Goal: Task Accomplishment & Management: Manage account settings

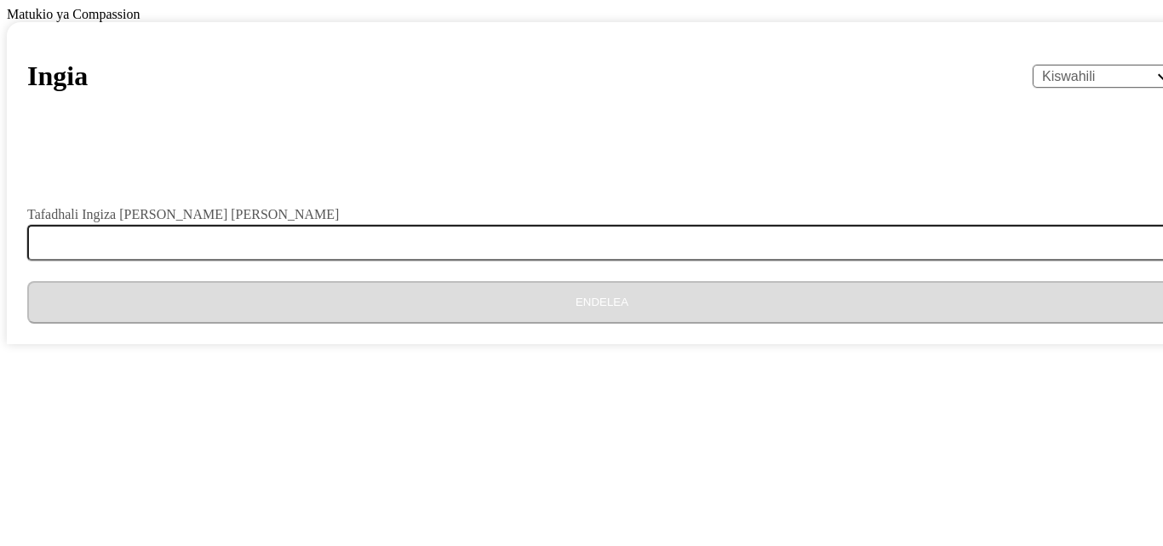
select select "sw"
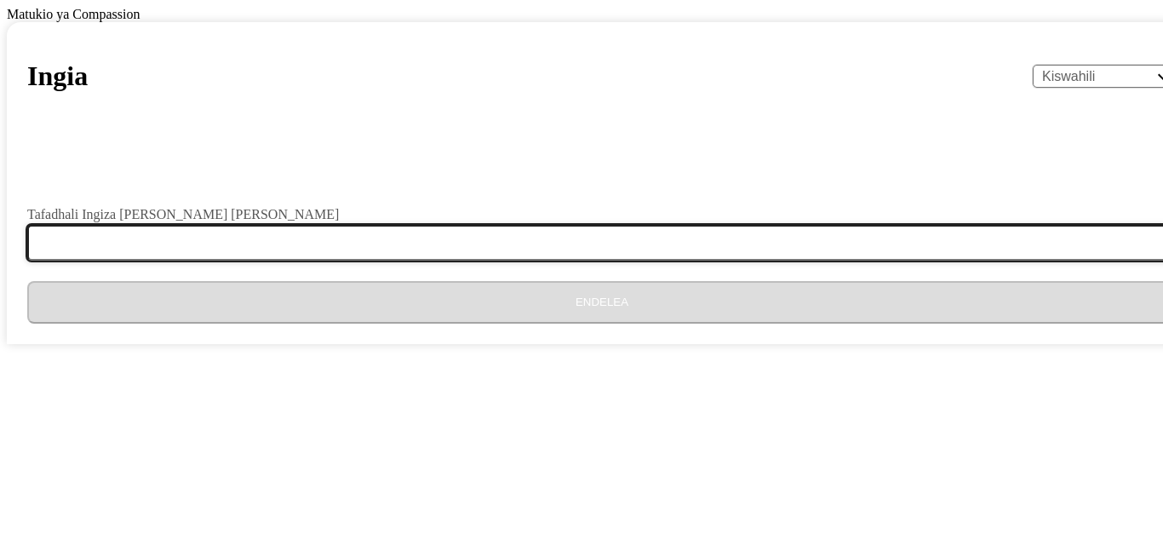
click at [416, 261] on input "Tafadhali Ingiza [PERSON_NAME] [PERSON_NAME]" at bounding box center [612, 243] width 1170 height 36
type input "[EMAIL_ADDRESS][DOMAIN_NAME]"
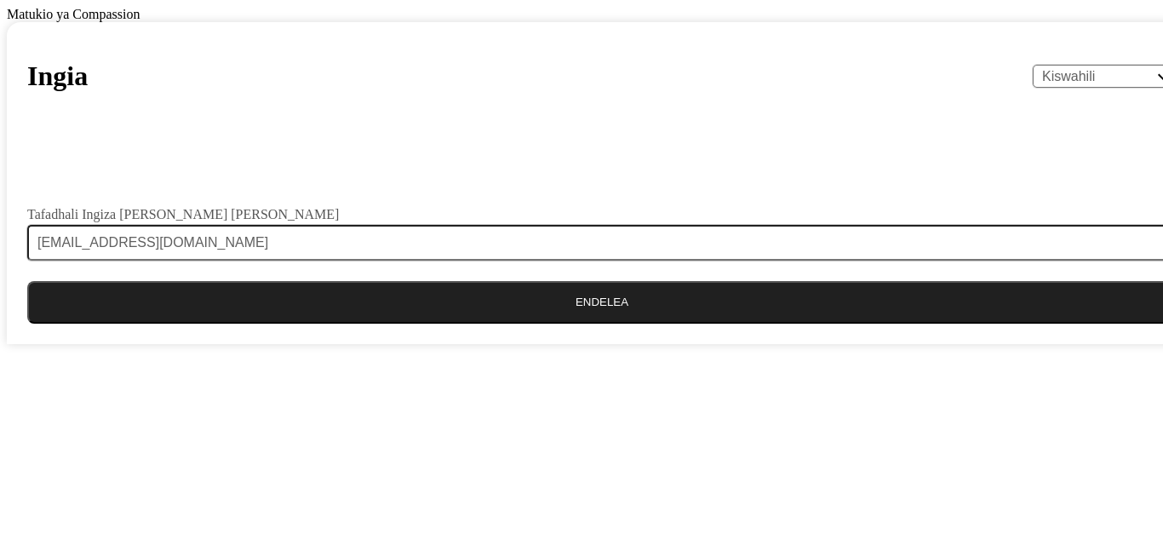
click at [576, 324] on button "Endelea" at bounding box center [602, 302] width 1150 height 43
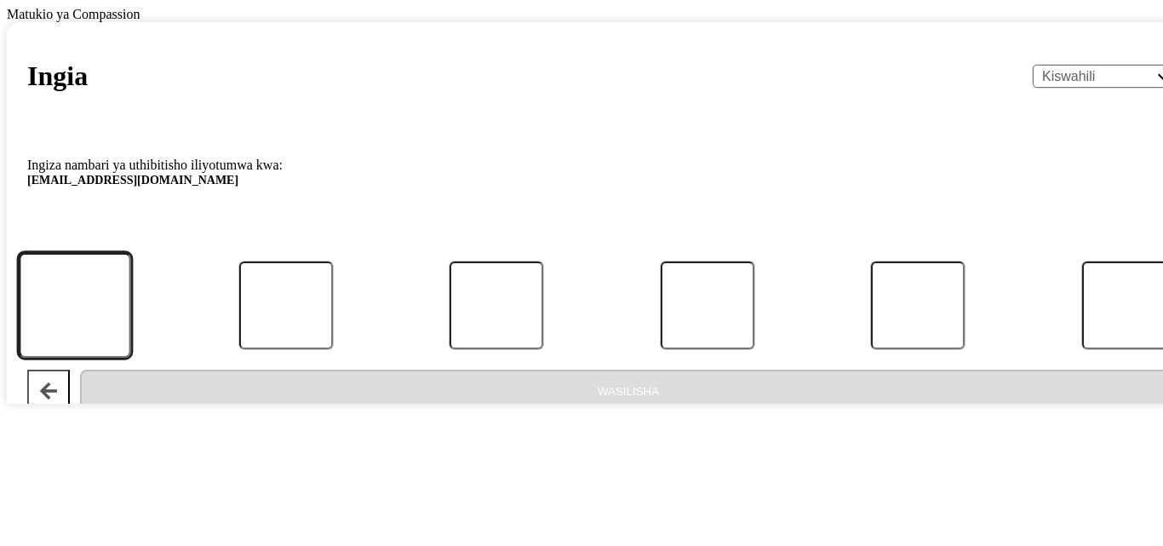
click at [131, 359] on input "Namba ya Utambulisho" at bounding box center [75, 306] width 112 height 106
type input "3"
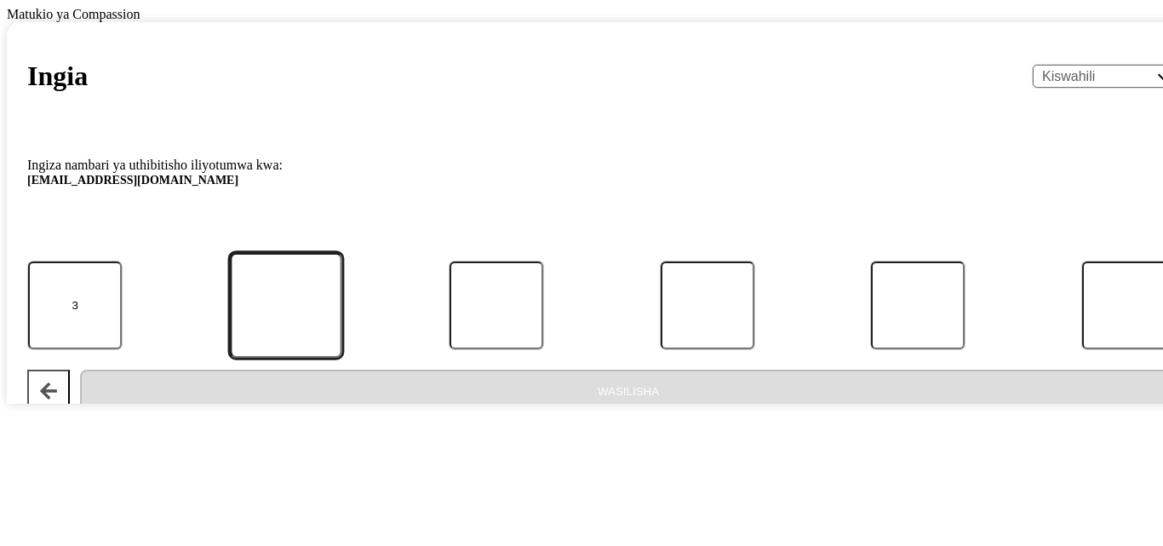
type input "2"
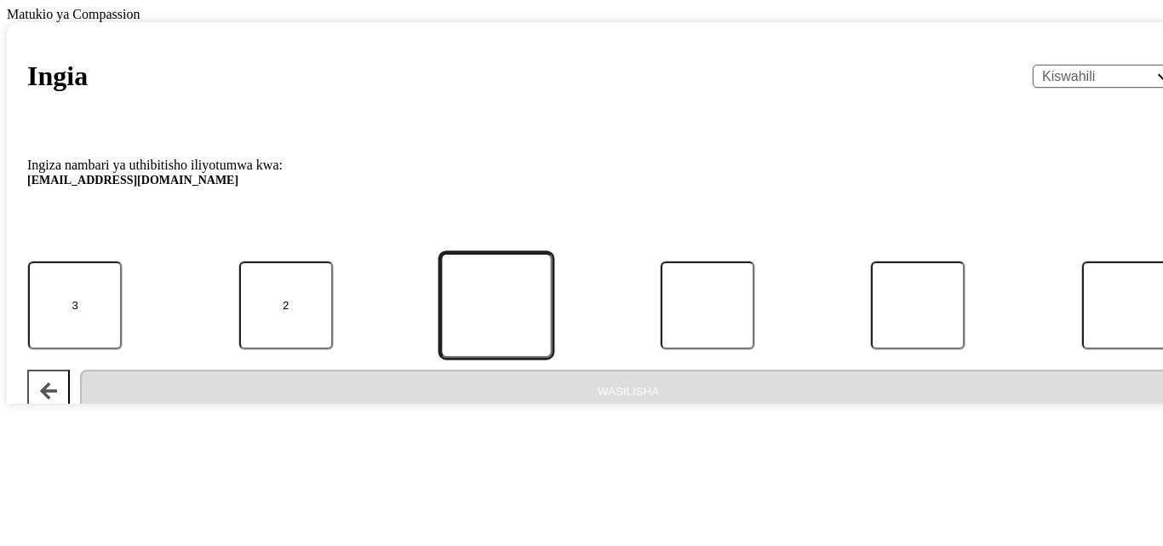
type input "9"
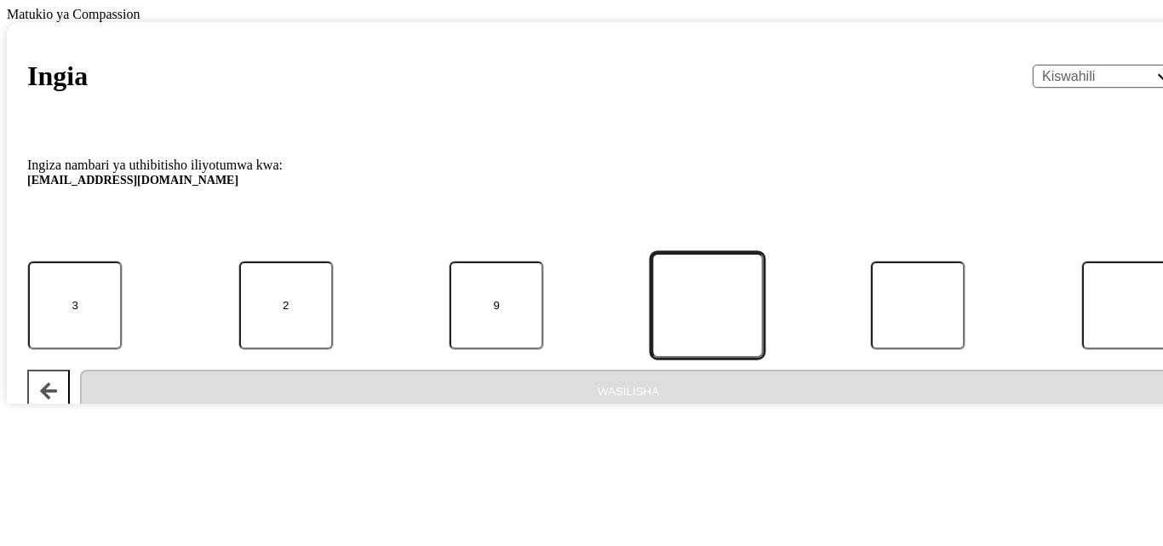
type input "6"
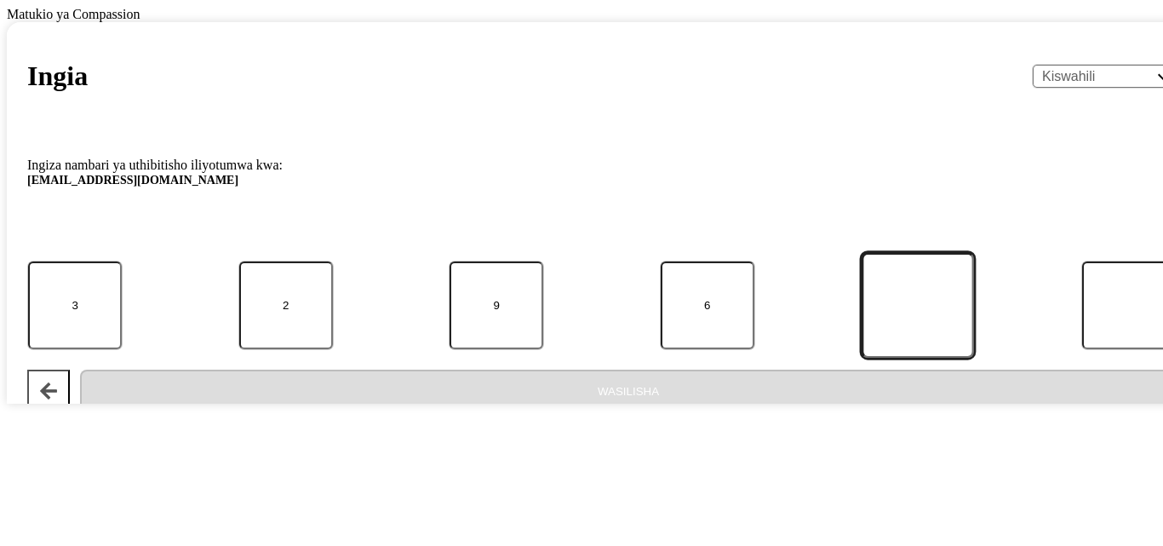
type input "6"
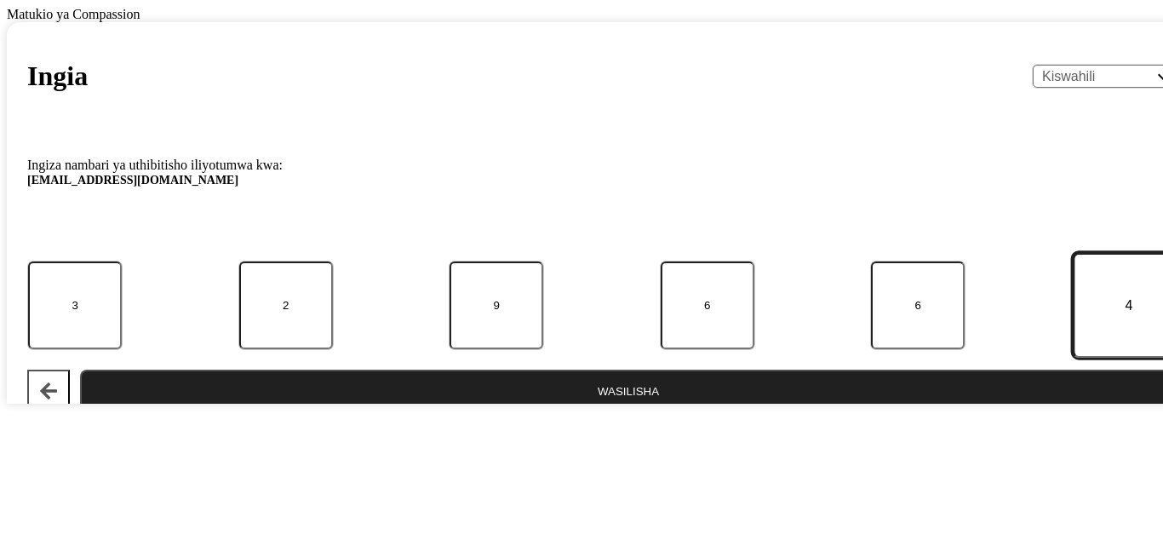
type input "4"
click at [590, 412] on button "Wasilisha" at bounding box center [628, 391] width 1097 height 43
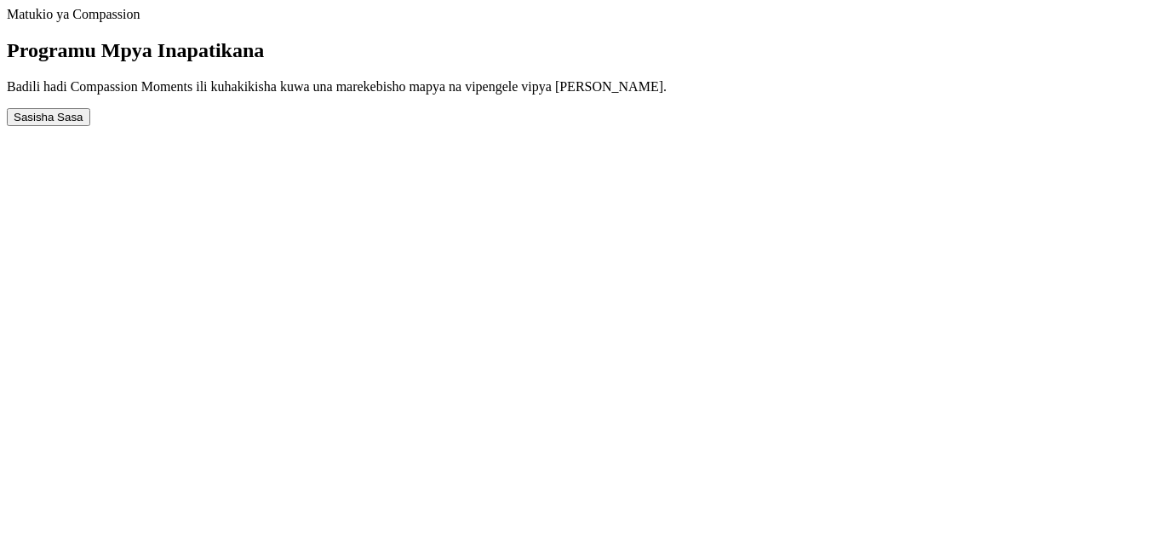
click at [90, 126] on button "Sasisha Sasa" at bounding box center [48, 117] width 83 height 18
